Goal: Complete application form

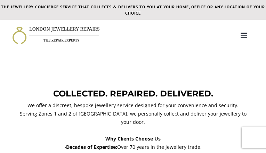
type input "uIHEfXVC"
type input "4272062458"
type input "[EMAIL_ADDRESS][DOMAIN_NAME]"
type input "YTMefLqm"
type input "EcFSvcwMfzOYekyi"
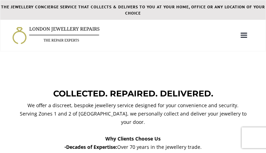
type input "ogmvkPibMxtCUB"
type input "AtGwLcQU"
select select "GIA"
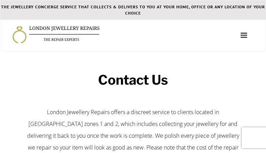
type input "ZxBpRCnHXSH"
type input "[EMAIL_ADDRESS][DOMAIN_NAME]"
